Goal: Information Seeking & Learning: Learn about a topic

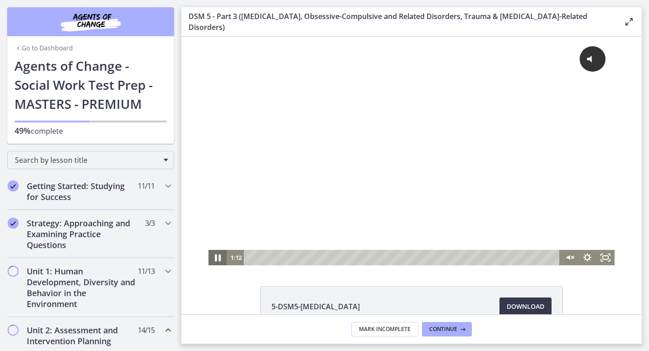
click at [215, 259] on icon "Pause" at bounding box center [218, 257] width 6 height 7
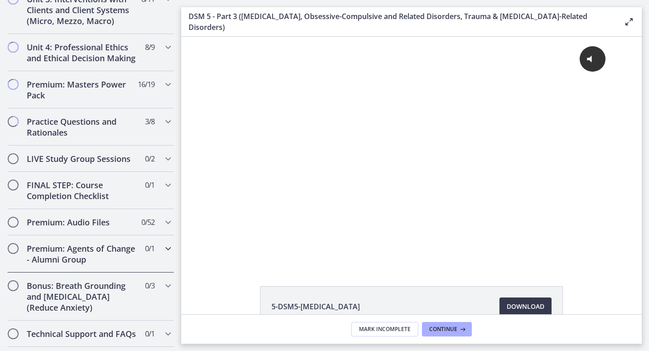
scroll to position [917, 0]
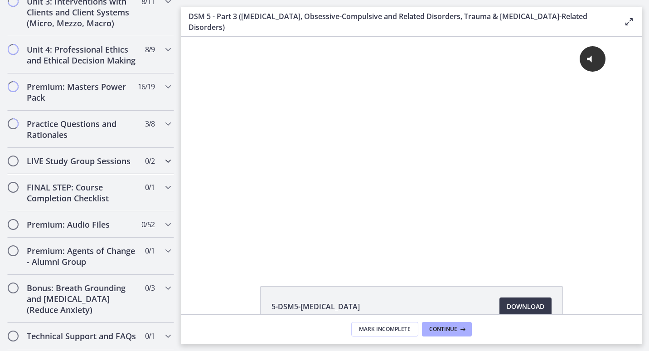
click at [128, 166] on h2 "LIVE Study Group Sessions" at bounding box center [82, 160] width 111 height 11
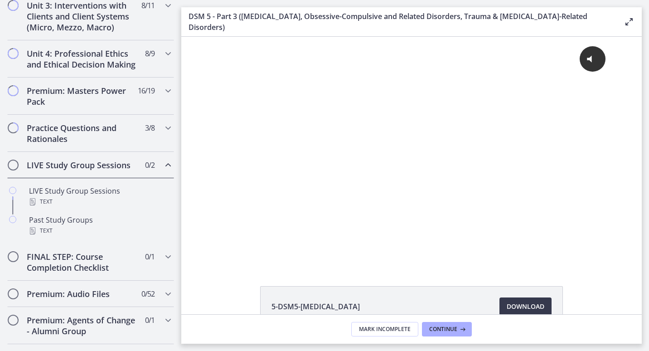
scroll to position [355, 0]
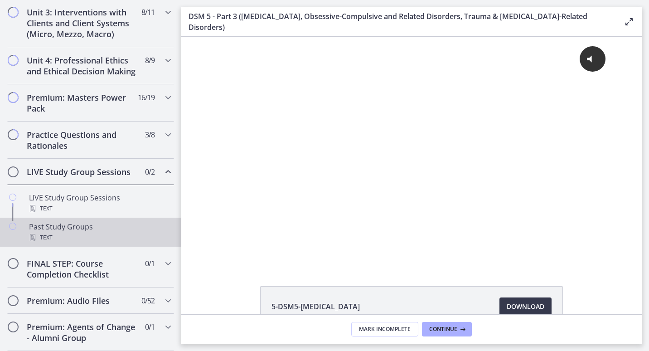
click at [90, 241] on div "Past Study Groups Text" at bounding box center [99, 232] width 141 height 22
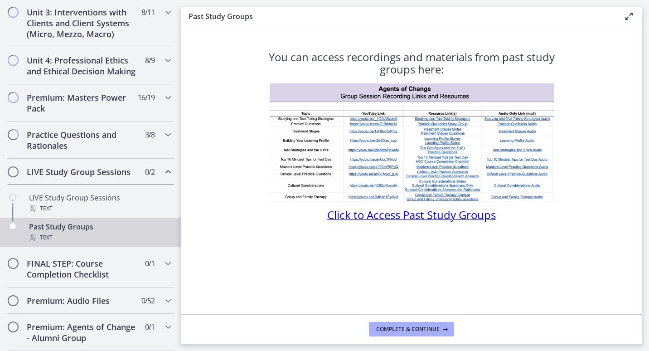
click at [407, 210] on span "Click to Access Past Study Groups" at bounding box center [411, 214] width 169 height 15
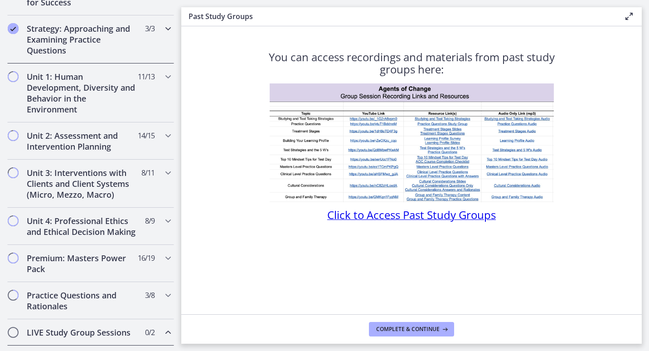
scroll to position [192, 0]
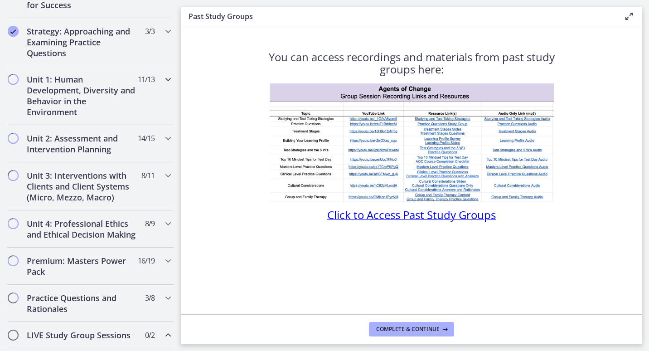
click at [154, 115] on div "Unit 1: Human Development, Diversity and Behavior in the Environment 11 / 13 Co…" at bounding box center [90, 95] width 167 height 59
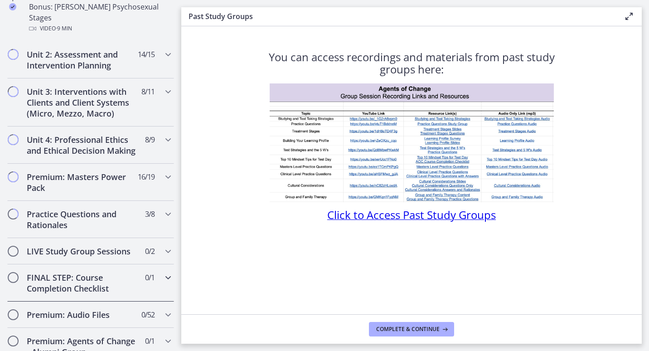
scroll to position [732, 0]
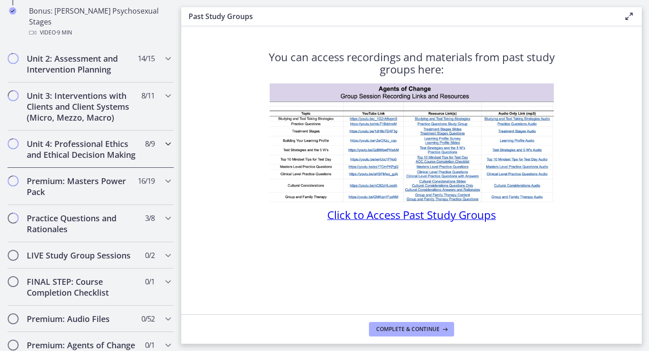
click at [145, 138] on span "8 / 9 Completed" at bounding box center [150, 143] width 10 height 11
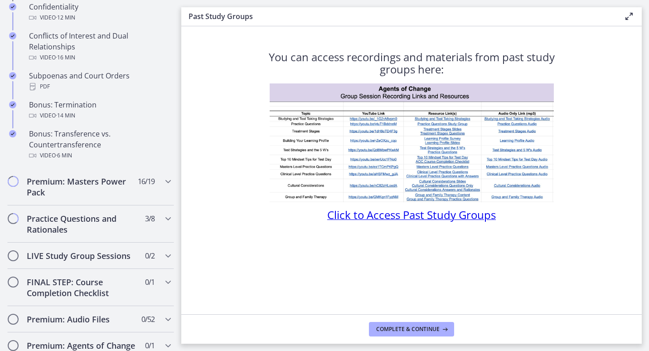
scroll to position [562, 0]
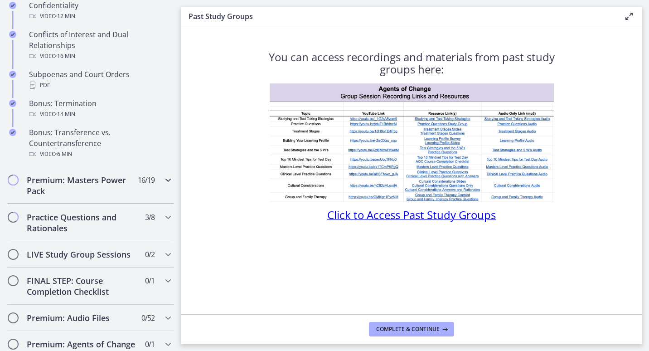
click at [118, 194] on h2 "Premium: Masters Power Pack" at bounding box center [82, 185] width 111 height 22
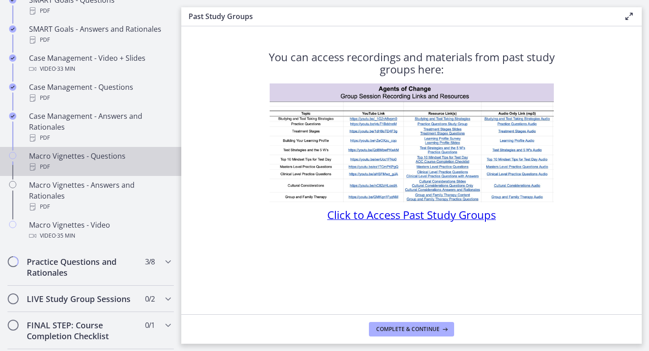
scroll to position [842, 0]
